Goal: Task Accomplishment & Management: Use online tool/utility

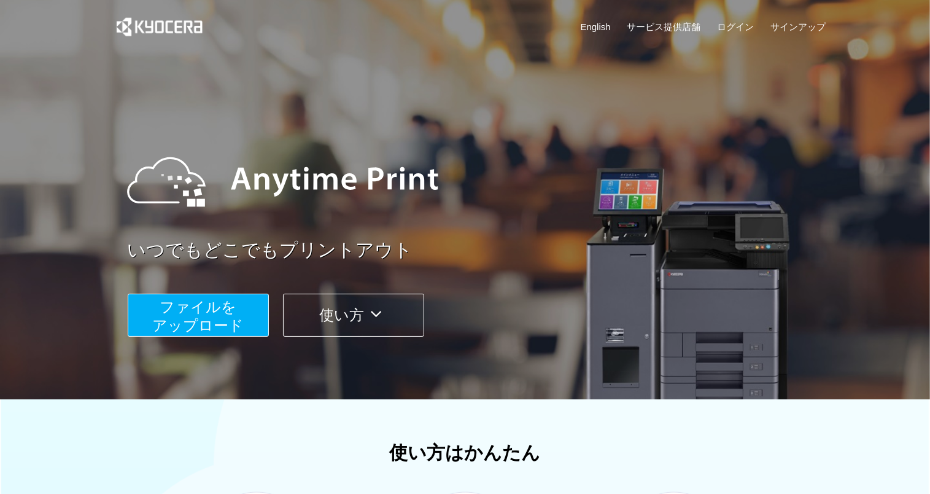
click at [216, 322] on span "ファイルを ​​アップロード" at bounding box center [198, 315] width 92 height 35
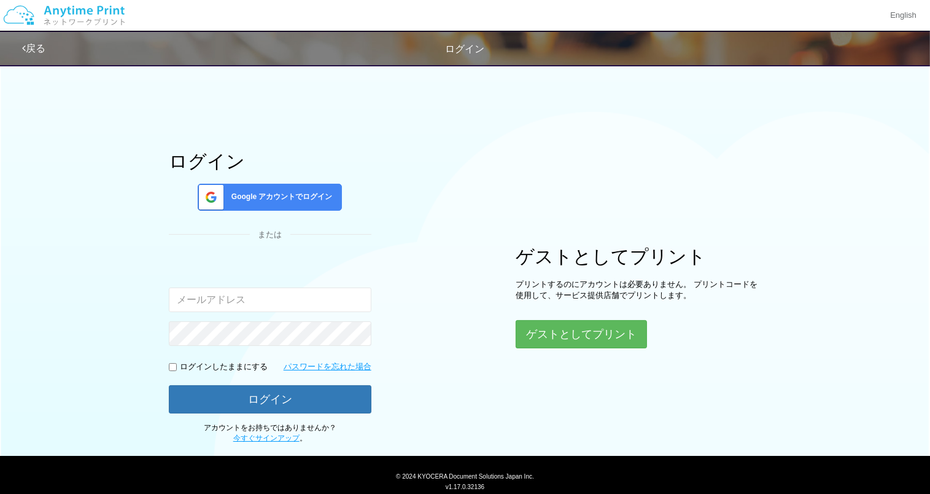
click at [294, 299] on input "email" at bounding box center [270, 299] width 203 height 25
type input "[EMAIL_ADDRESS][DOMAIN_NAME]"
click at [169, 368] on input "checkbox" at bounding box center [173, 367] width 8 height 8
click at [170, 363] on input "checkbox" at bounding box center [173, 367] width 8 height 8
checkbox input "false"
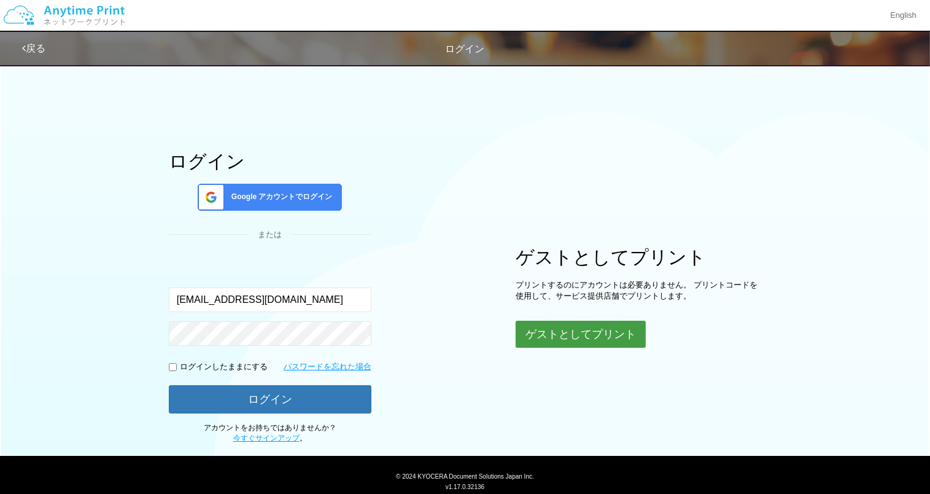
click at [580, 335] on button "ゲストとしてプリント" at bounding box center [581, 334] width 130 height 27
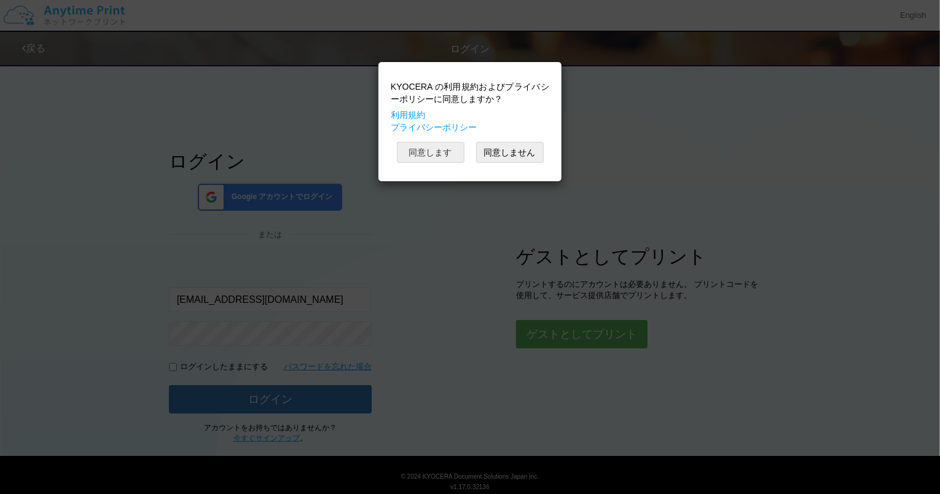
click at [429, 149] on button "同意します" at bounding box center [431, 152] width 68 height 21
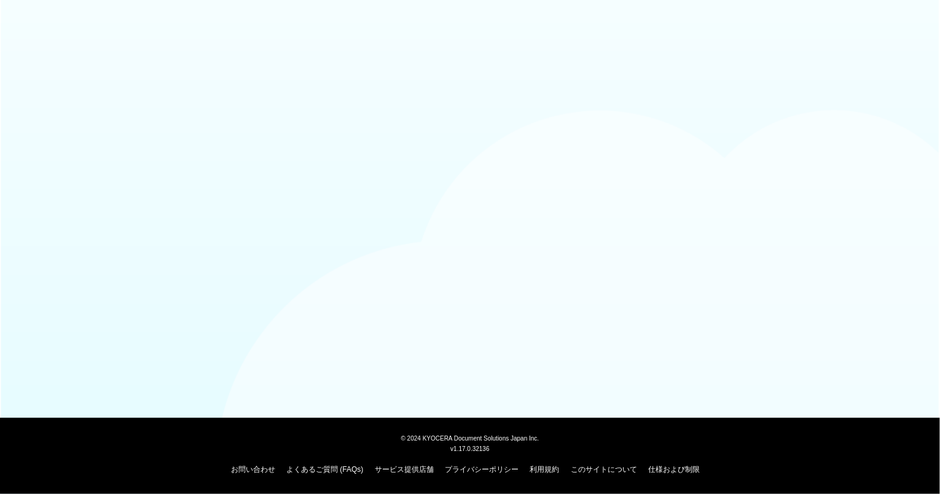
click at [482, 216] on body "© [DATE] KYOCERA Document Solutions Japan Inc. v1.17.0.32136 お問い合わせ よくあるご質問 (FA…" at bounding box center [470, 247] width 940 height 494
click at [510, 211] on body "© [DATE] KYOCERA Document Solutions Japan Inc. v1.17.0.32136 お問い合わせ よくあるご質問 (FA…" at bounding box center [470, 247] width 940 height 494
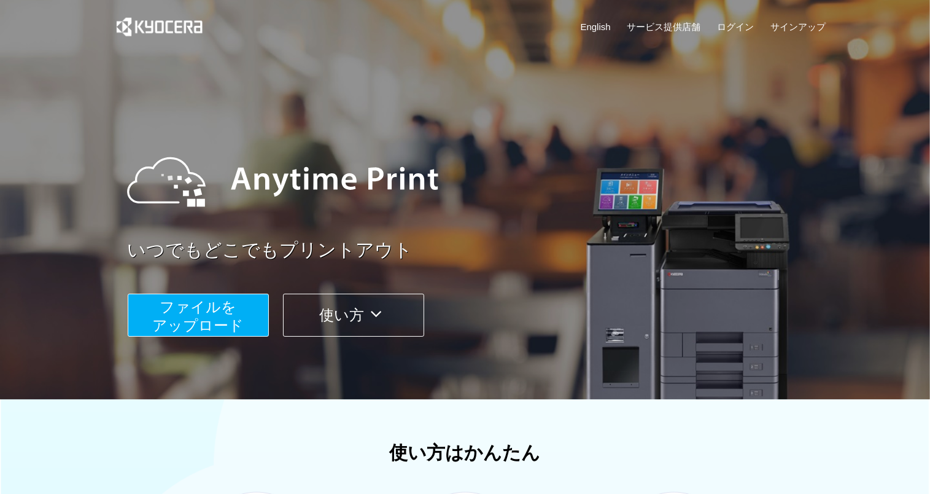
click at [233, 324] on span "ファイルを ​​アップロード" at bounding box center [198, 315] width 92 height 35
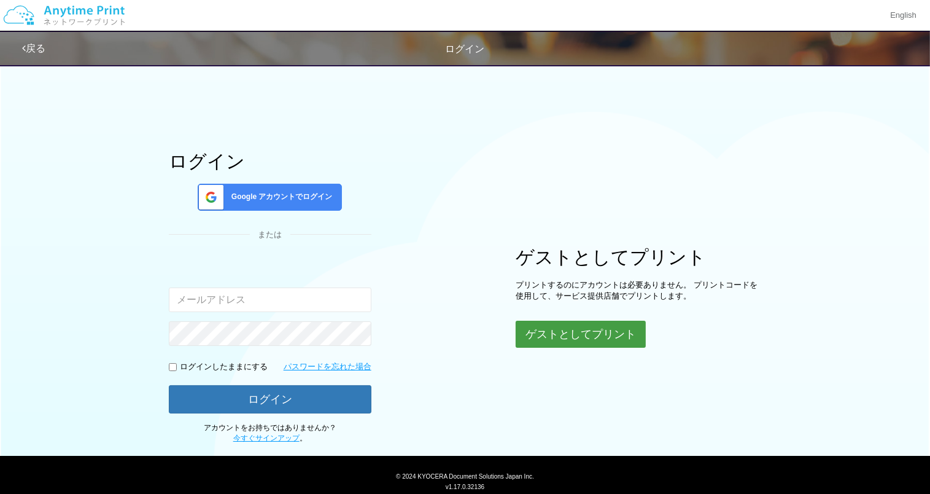
click at [588, 338] on button "ゲストとしてプリント" at bounding box center [581, 334] width 130 height 27
click at [543, 327] on button "ゲストとしてプリント" at bounding box center [581, 334] width 130 height 27
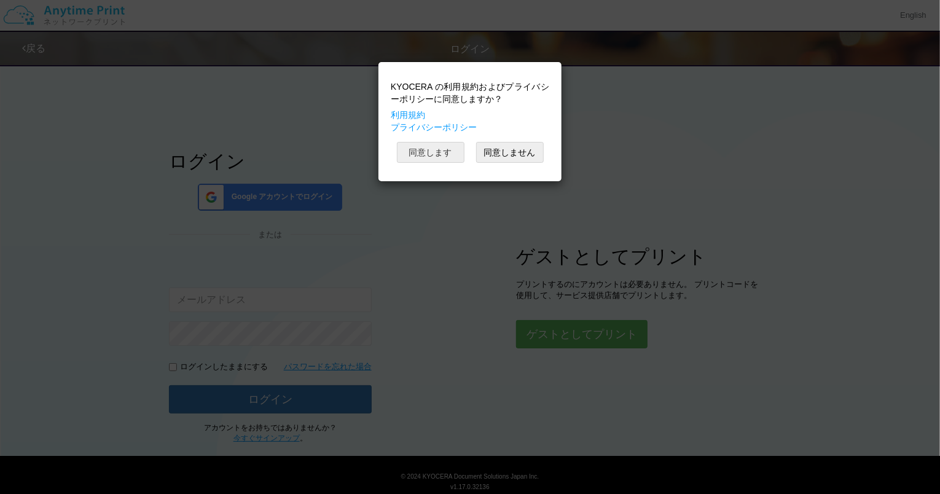
click at [431, 155] on button "同意します" at bounding box center [431, 152] width 68 height 21
